Goal: Task Accomplishment & Management: Use online tool/utility

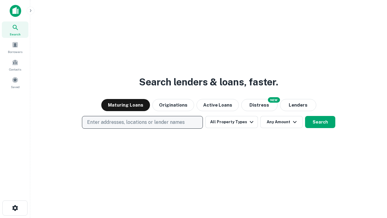
click at [142, 122] on p "Enter addresses, locations or lender names" at bounding box center [136, 122] width 98 height 7
type input "**********"
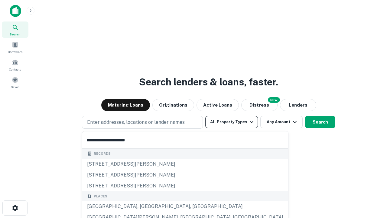
click at [145, 206] on div "Santa Monica, CA, USA" at bounding box center [185, 206] width 206 height 11
click at [232, 122] on button "All Property Types" at bounding box center [231, 122] width 53 height 12
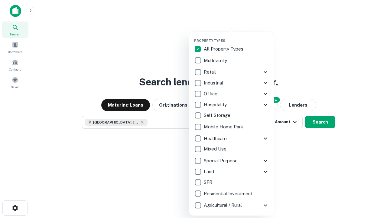
click at [236, 37] on button "button" at bounding box center [236, 37] width 85 height 0
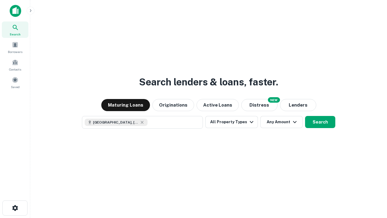
scroll to position [10, 0]
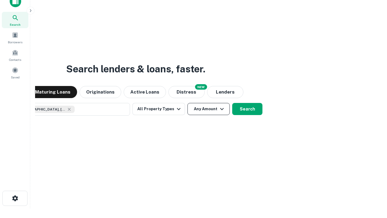
click at [187, 103] on button "Any Amount" at bounding box center [208, 109] width 42 height 12
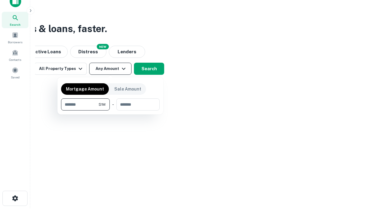
type input "*******"
click at [110, 110] on button "button" at bounding box center [110, 110] width 99 height 0
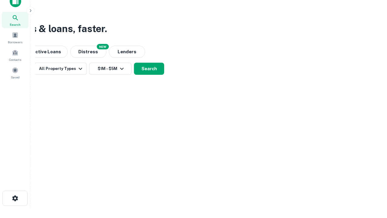
scroll to position [10, 0]
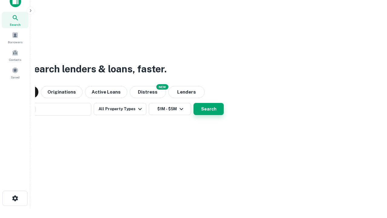
click at [193, 103] on button "Search" at bounding box center [208, 109] width 30 height 12
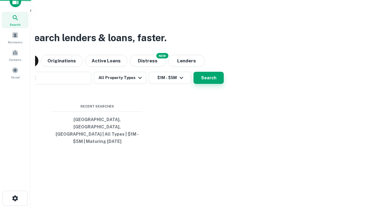
scroll to position [20, 171]
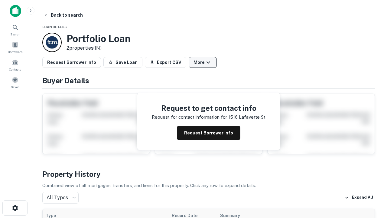
click at [203, 62] on button "More" at bounding box center [203, 62] width 28 height 11
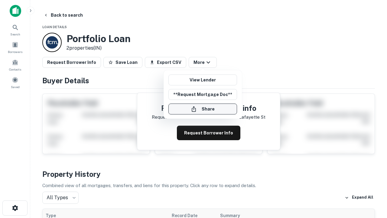
click at [203, 109] on button "Share" at bounding box center [202, 108] width 69 height 11
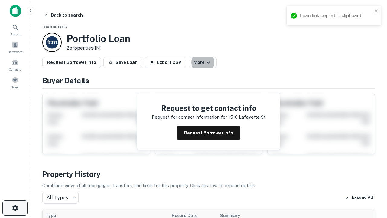
click at [15, 208] on icon "button" at bounding box center [14, 207] width 7 height 7
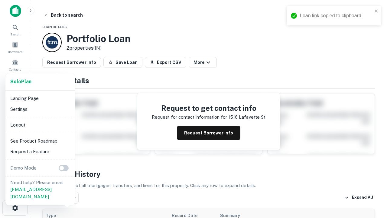
click at [40, 125] on li "Logout" at bounding box center [40, 124] width 65 height 11
